Goal: Transaction & Acquisition: Purchase product/service

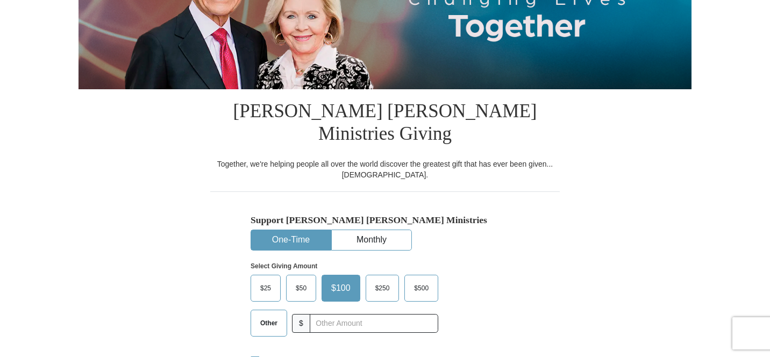
scroll to position [181, 0]
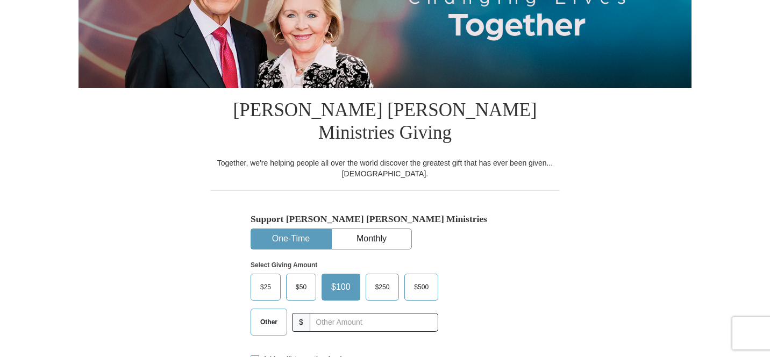
click at [272, 314] on span "Other" at bounding box center [269, 322] width 28 height 16
click at [0, 0] on input "Other" at bounding box center [0, 0] width 0 height 0
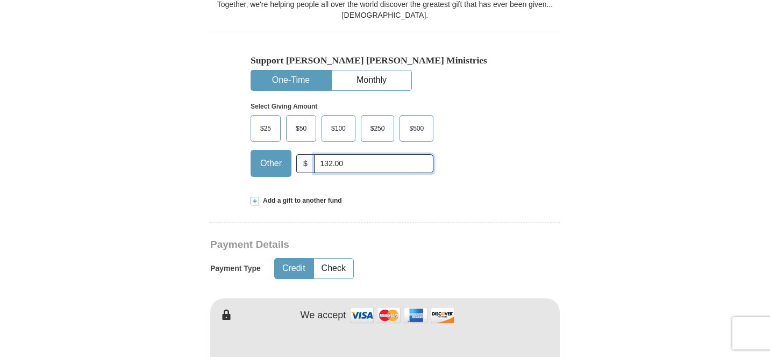
scroll to position [343, 0]
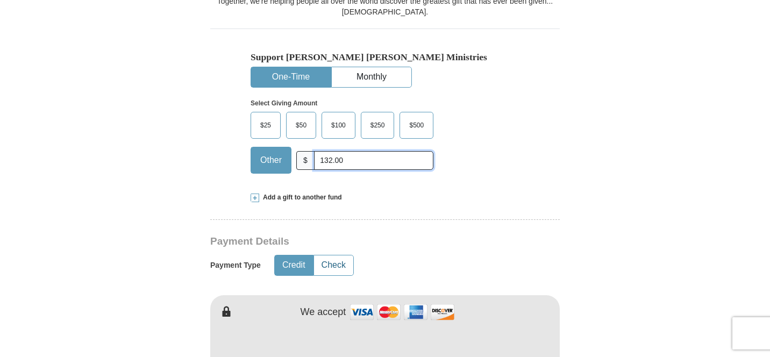
type input "132.00"
click at [342, 256] on button "Check" at bounding box center [333, 266] width 39 height 20
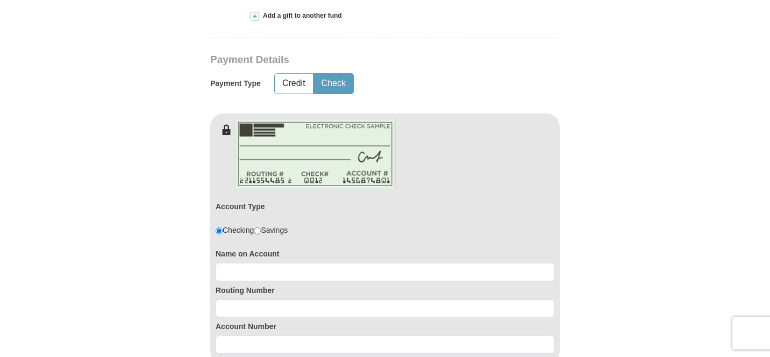
scroll to position [536, 0]
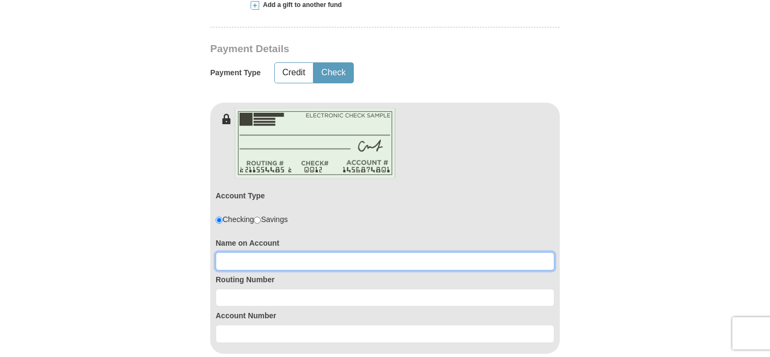
click at [342, 252] on input at bounding box center [385, 261] width 339 height 18
type input "Riverdale Baptist Church"
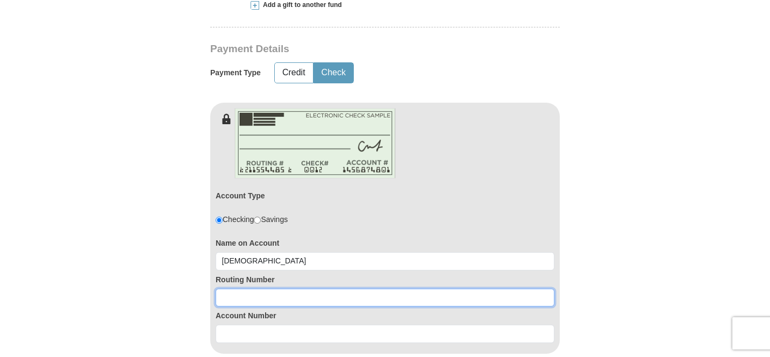
click at [322, 289] on input at bounding box center [385, 298] width 339 height 18
type input "071001737"
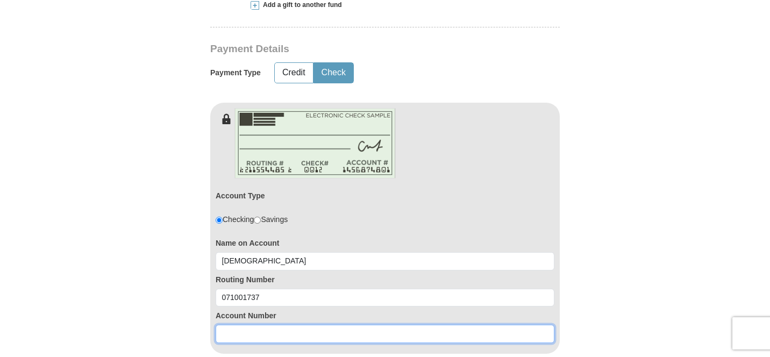
click at [300, 325] on input at bounding box center [385, 334] width 339 height 18
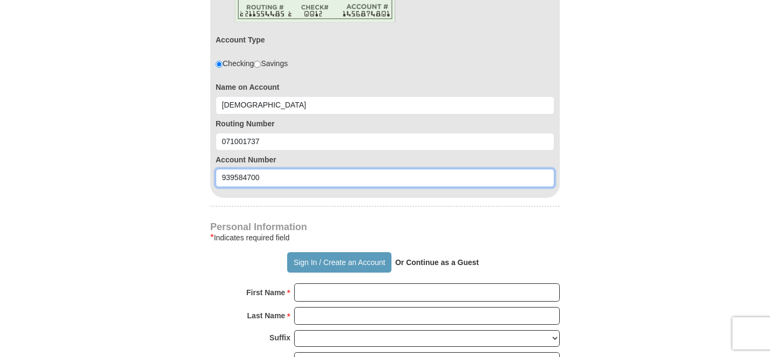
scroll to position [703, 0]
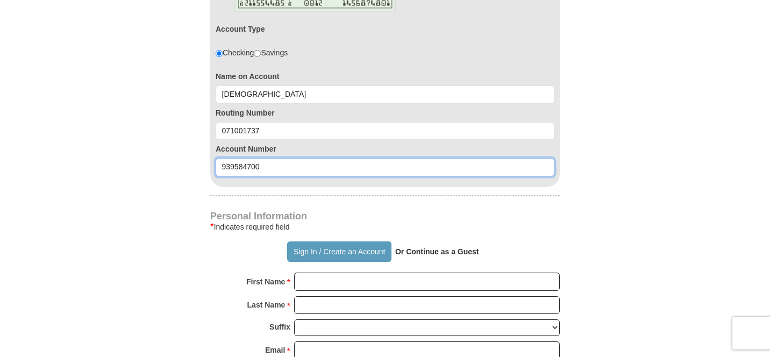
type input "939584700"
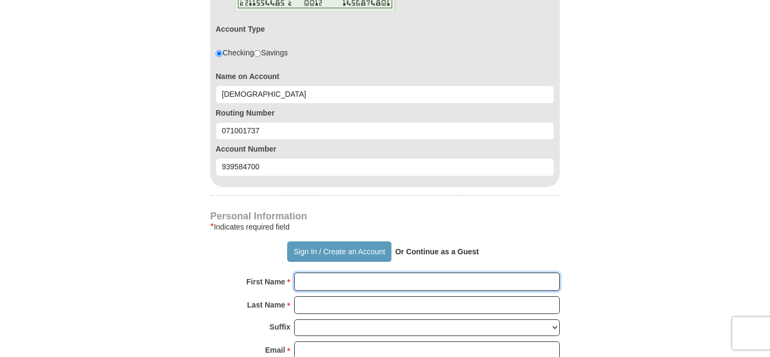
click at [327, 273] on input "First Name *" at bounding box center [427, 282] width 266 height 18
type input "Theresa"
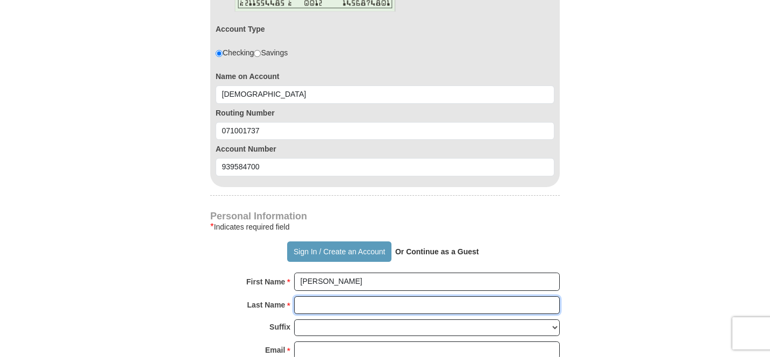
type input "Wearring"
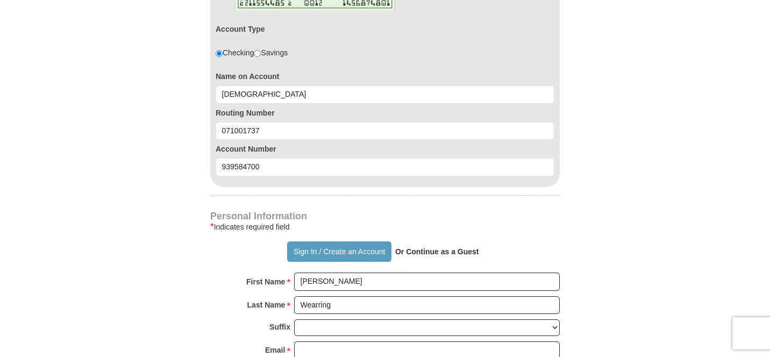
type input "14130 S. Wentworth Ave."
type input "Riverdale"
select select "IL"
type input "60827"
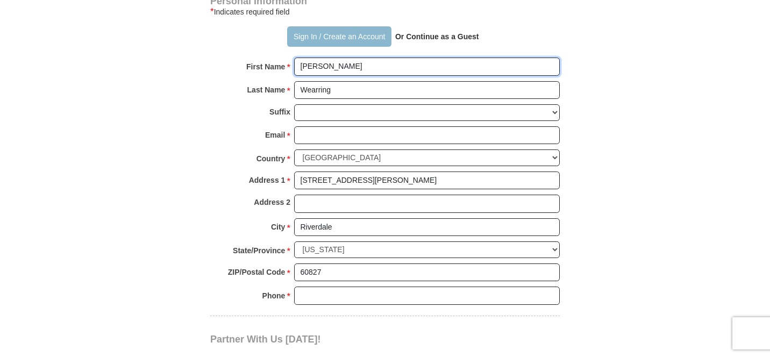
scroll to position [919, 0]
type input "Theresa"
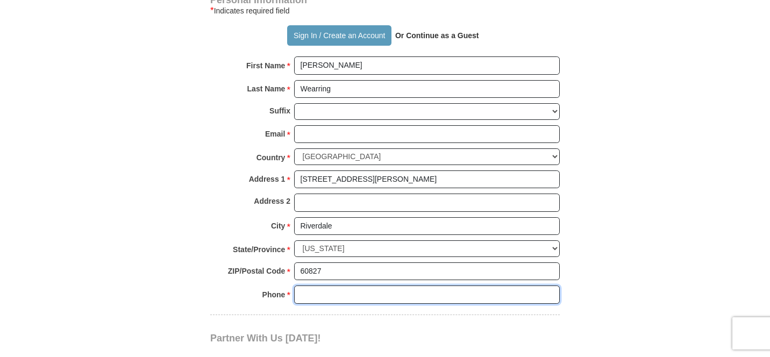
click at [365, 286] on input "Phone * *" at bounding box center [427, 295] width 266 height 18
type input "7089257825"
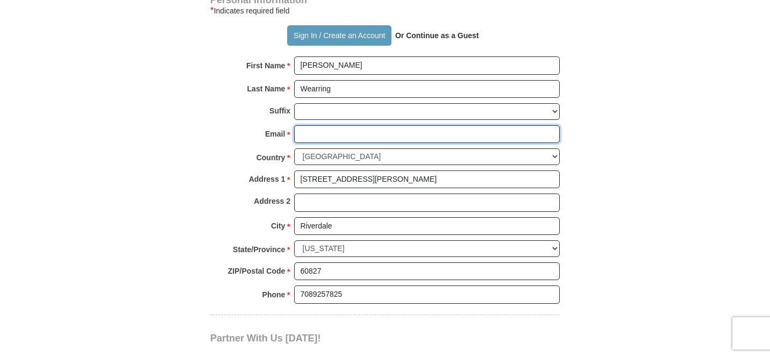
type input "theresawearring@hotmail.com"
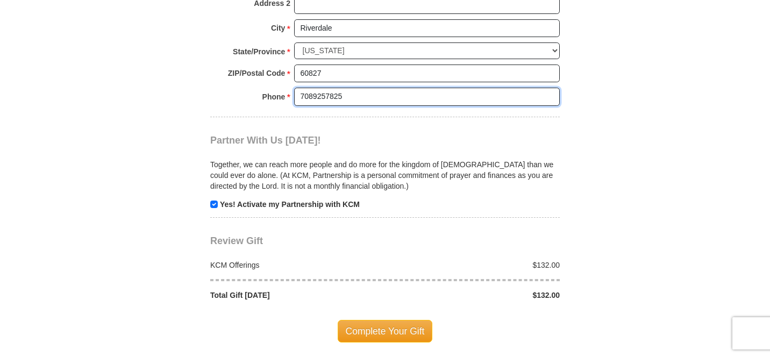
scroll to position [1120, 0]
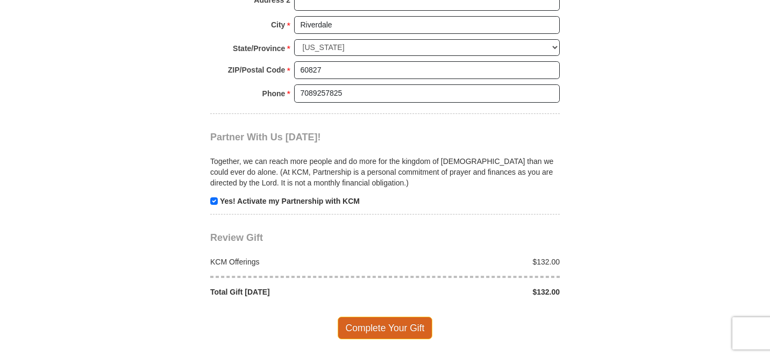
click at [386, 317] on span "Complete Your Gift" at bounding box center [385, 328] width 95 height 23
